Goal: Use online tool/utility

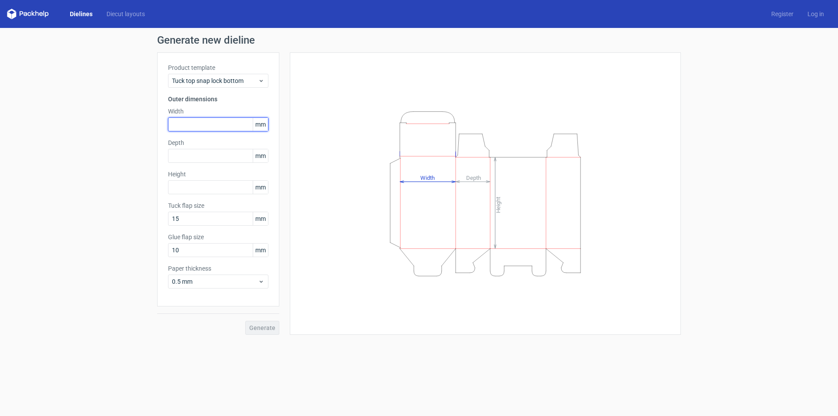
click at [205, 123] on input "text" at bounding box center [218, 124] width 100 height 14
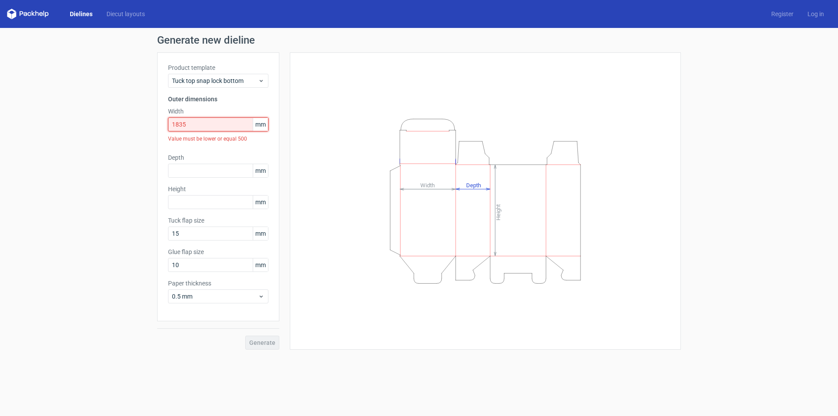
click at [212, 121] on input "1835" at bounding box center [218, 124] width 100 height 14
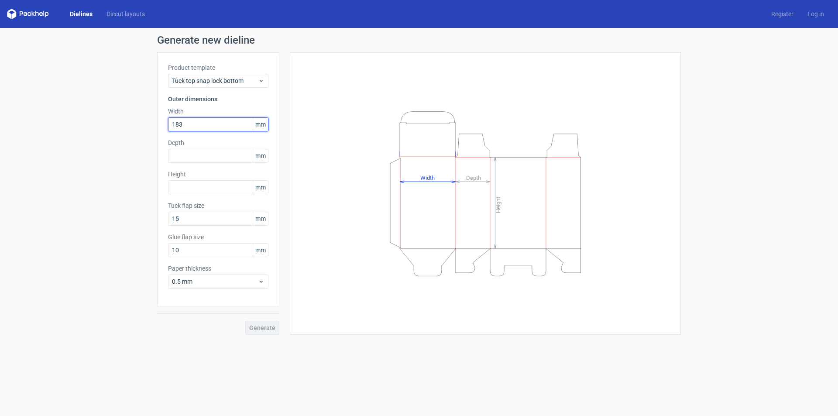
type input "183"
click at [189, 148] on div "Depth mm" at bounding box center [218, 150] width 100 height 24
click at [190, 151] on input "text" at bounding box center [218, 156] width 100 height 14
type input "23"
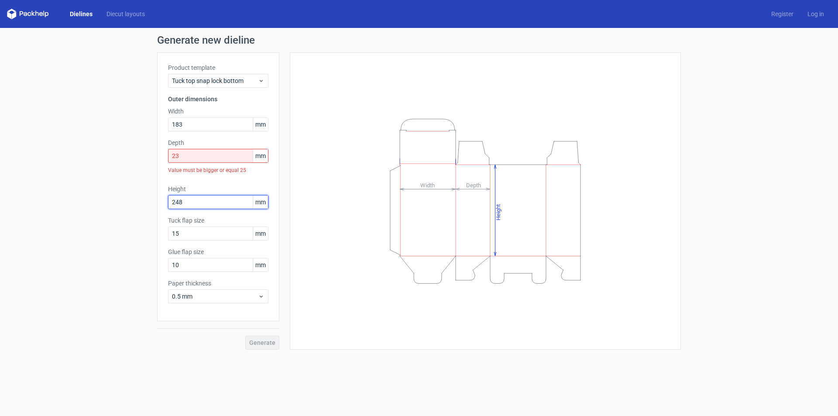
type input "248"
click at [219, 349] on div "Generate" at bounding box center [218, 335] width 122 height 28
